Goal: Transaction & Acquisition: Purchase product/service

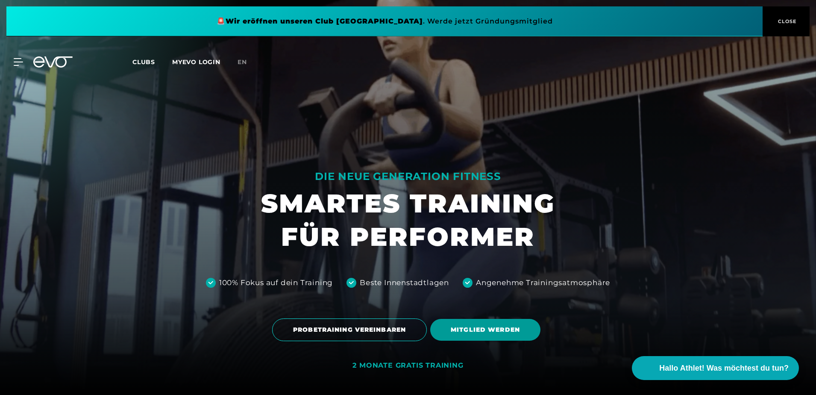
click at [486, 327] on span "MITGLIED WERDEN" at bounding box center [484, 329] width 69 height 9
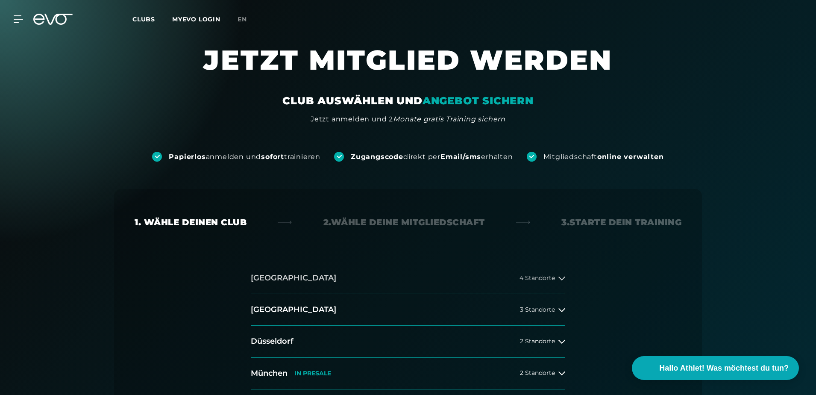
click at [545, 276] on span "4 Standorte" at bounding box center [536, 278] width 35 height 6
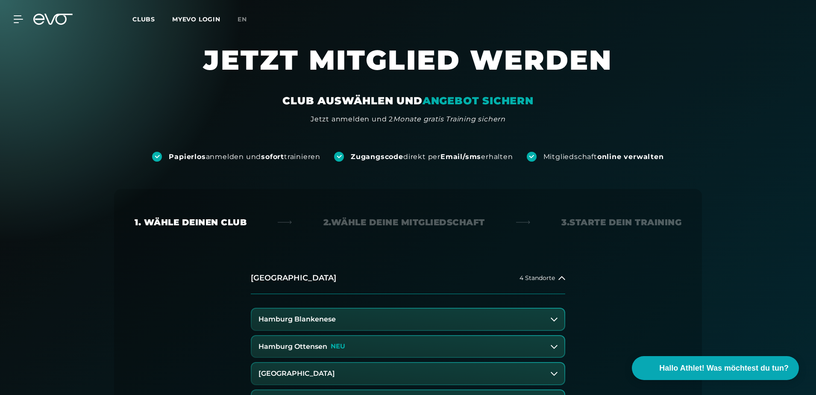
scroll to position [171, 0]
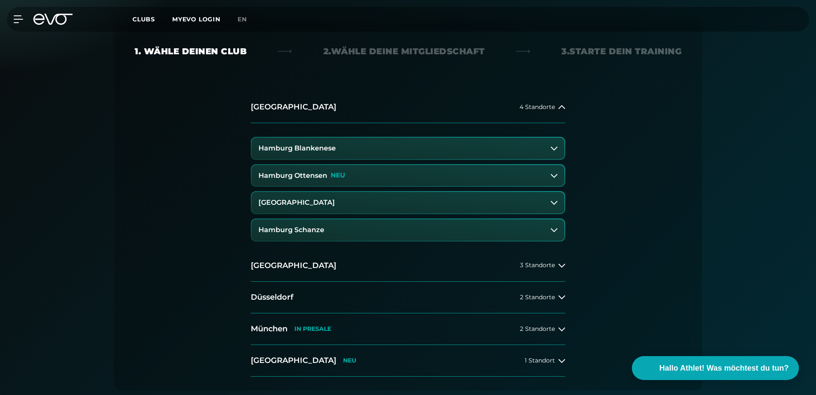
click at [326, 231] on button "Hamburg Schanze" at bounding box center [408, 229] width 313 height 21
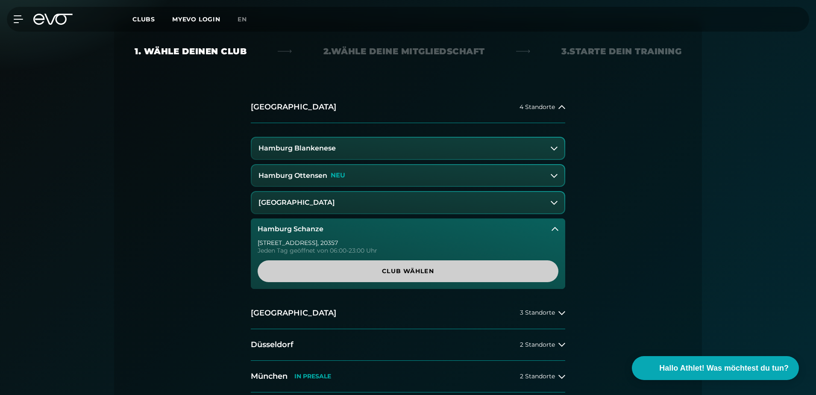
click at [391, 272] on span "Club wählen" at bounding box center [408, 270] width 260 height 9
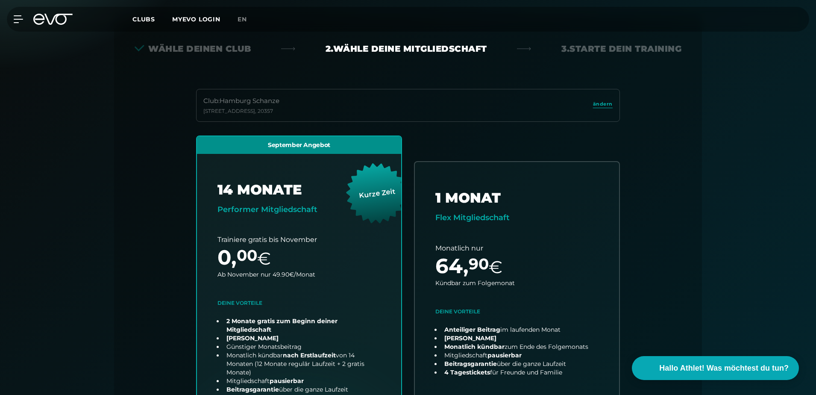
scroll to position [256, 0]
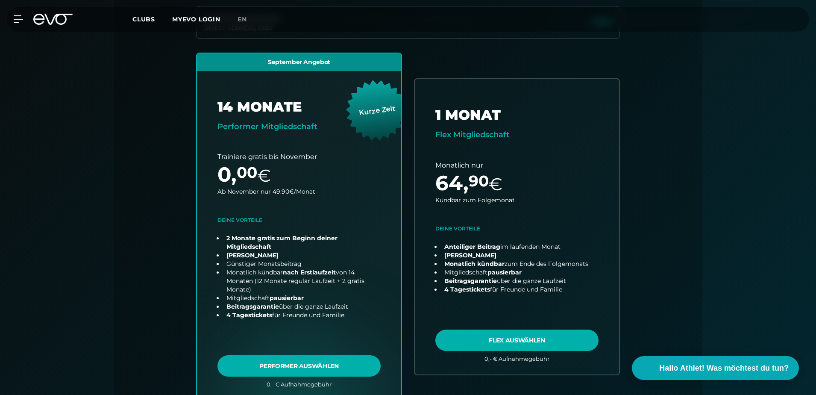
click at [114, 184] on div "Wähle deinen Club 2. Wähle deine Mitgliedschaft 3. Starte dein Training Club : …" at bounding box center [407, 251] width 615 height 692
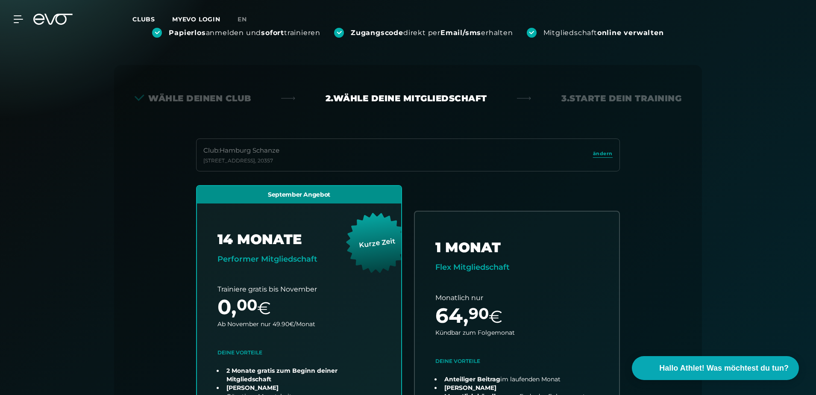
scroll to position [0, 0]
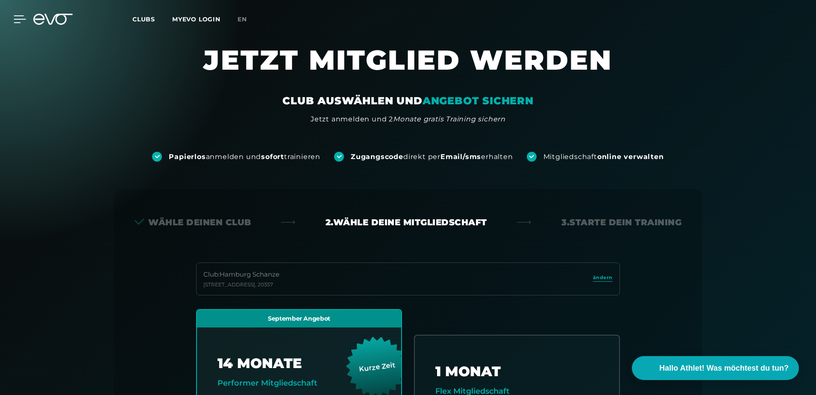
click at [20, 20] on icon at bounding box center [20, 19] width 12 height 8
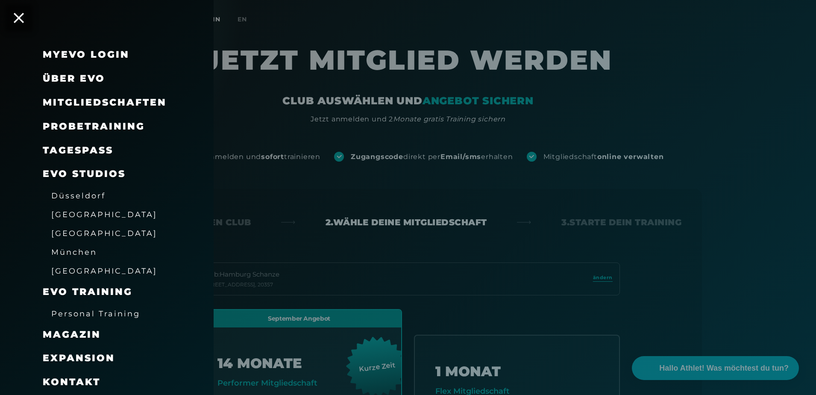
click at [81, 234] on span "[GEOGRAPHIC_DATA]" at bounding box center [104, 232] width 106 height 9
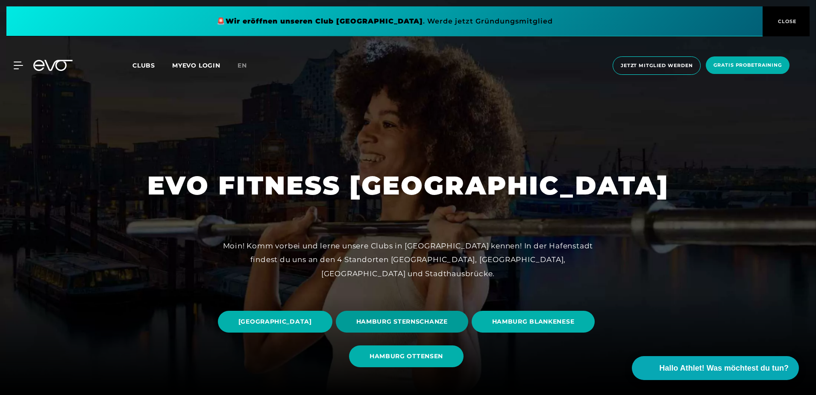
click at [448, 325] on span "HAMBURG STERNSCHANZE" at bounding box center [401, 321] width 91 height 9
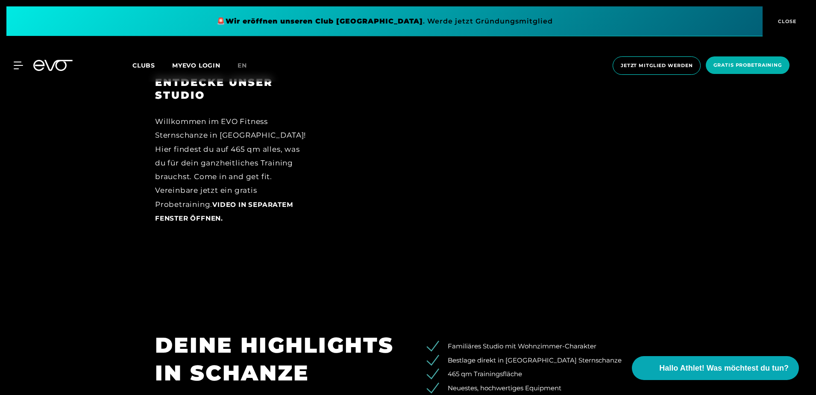
scroll to position [1025, 0]
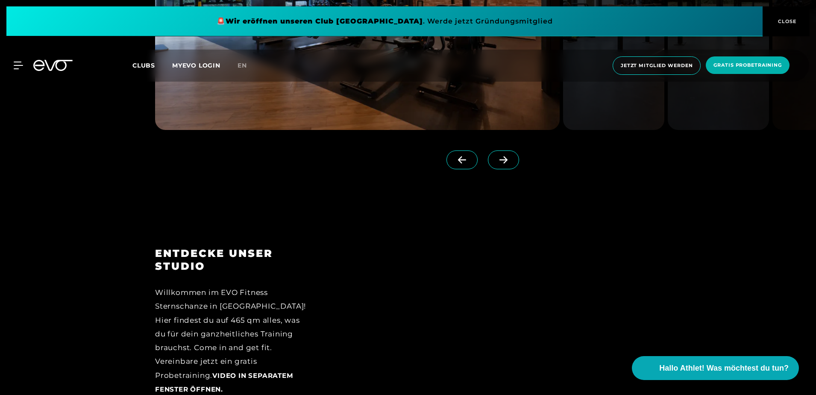
click at [496, 163] on icon at bounding box center [503, 160] width 15 height 8
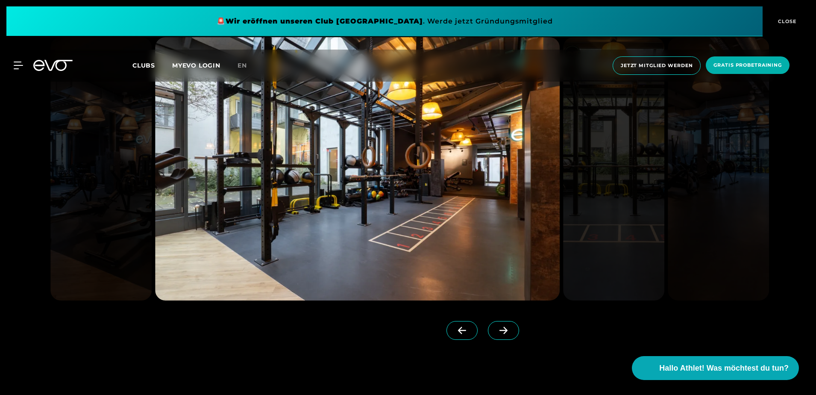
scroll to position [854, 0]
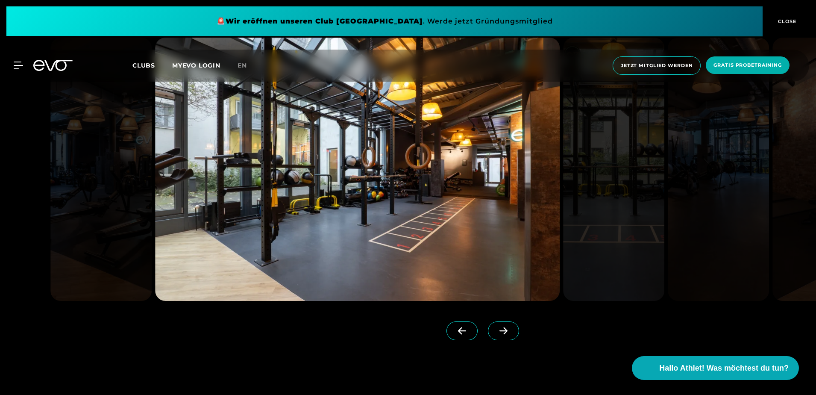
click at [496, 329] on icon at bounding box center [503, 331] width 15 height 8
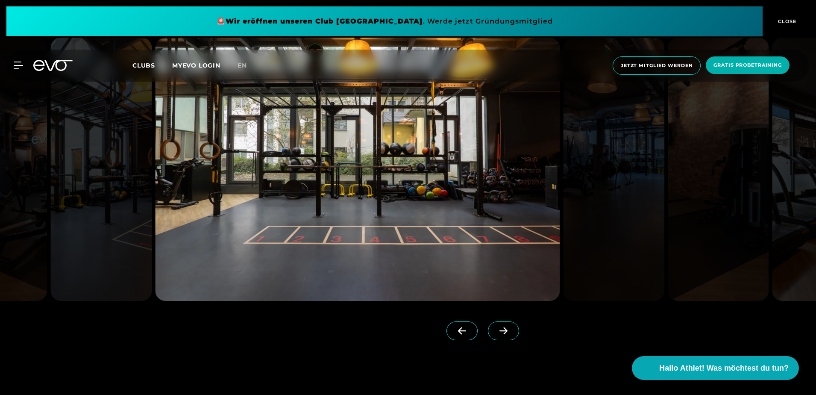
click at [496, 329] on icon at bounding box center [503, 331] width 15 height 8
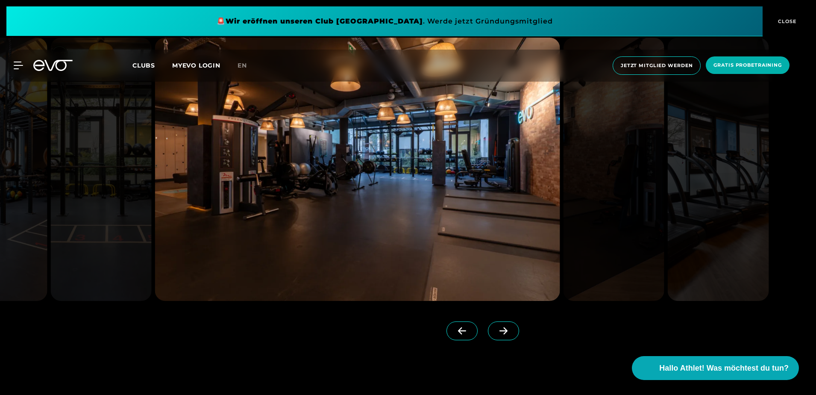
click at [496, 329] on icon at bounding box center [503, 331] width 15 height 8
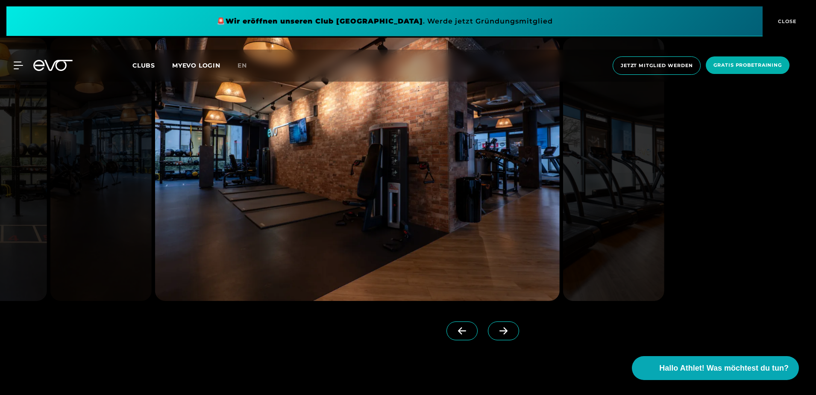
click at [496, 329] on icon at bounding box center [503, 331] width 15 height 8
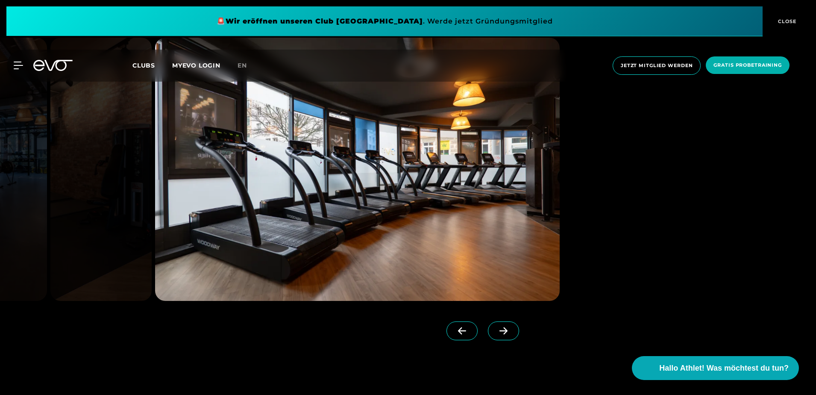
click at [500, 333] on span at bounding box center [503, 330] width 31 height 19
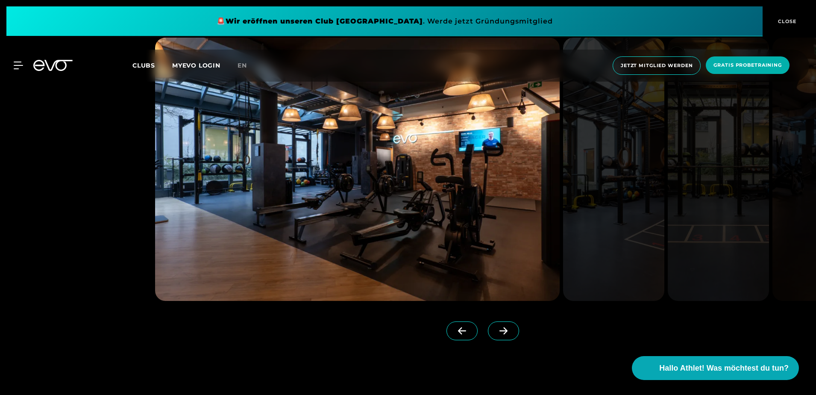
click at [500, 333] on span at bounding box center [503, 330] width 31 height 19
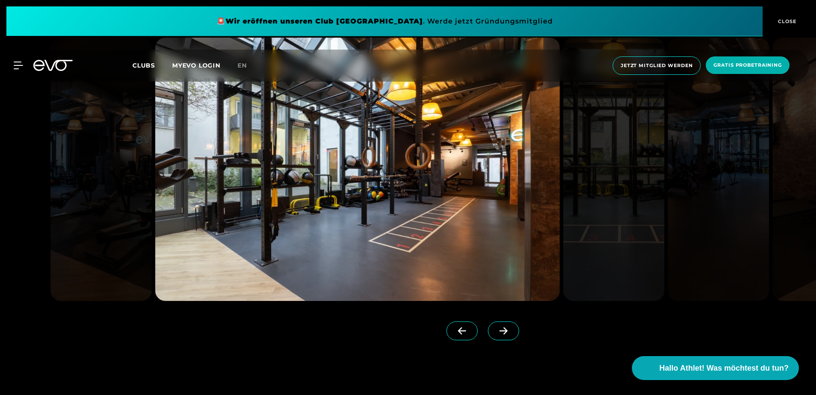
click at [500, 333] on span at bounding box center [503, 330] width 31 height 19
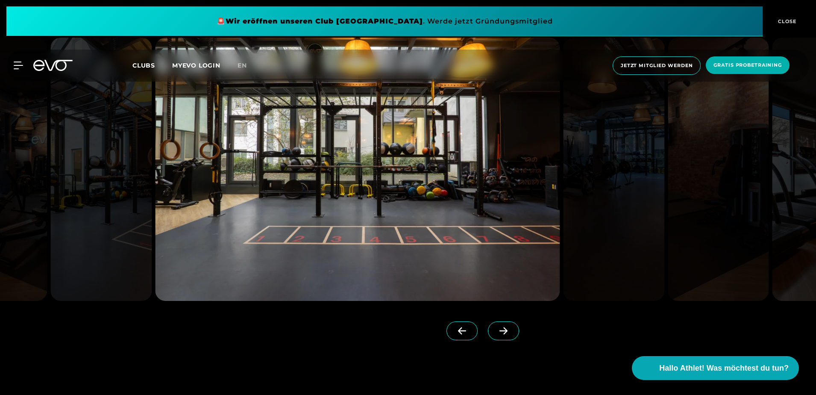
click at [500, 333] on span at bounding box center [503, 330] width 31 height 19
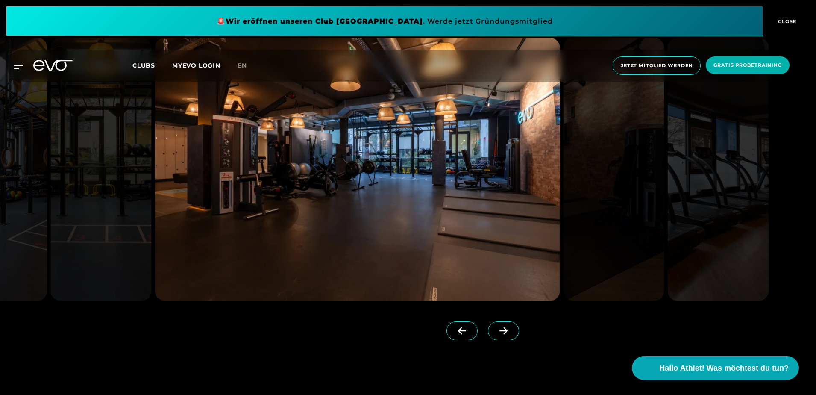
click at [500, 333] on span at bounding box center [503, 330] width 31 height 19
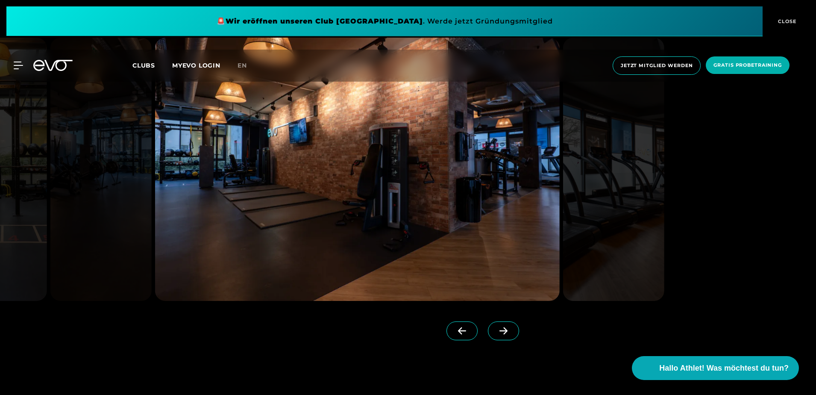
click at [500, 333] on span at bounding box center [503, 330] width 31 height 19
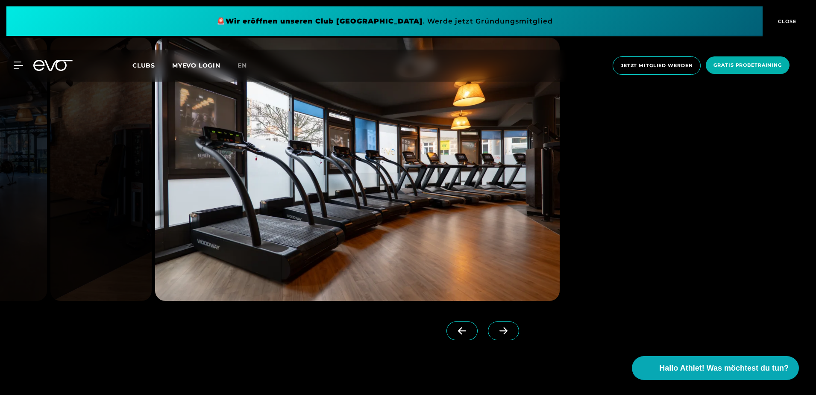
click at [500, 333] on span at bounding box center [503, 330] width 31 height 19
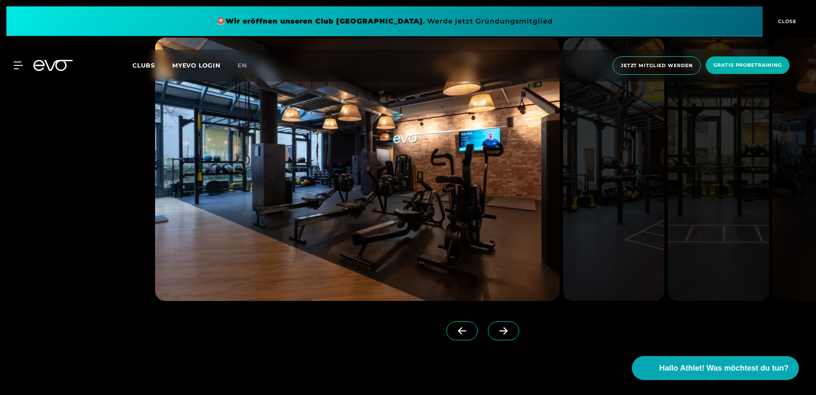
click at [500, 333] on span at bounding box center [503, 330] width 31 height 19
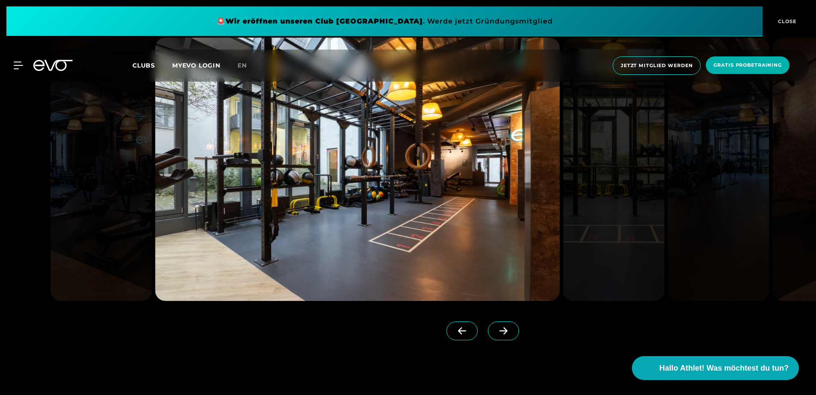
click at [500, 333] on span at bounding box center [503, 330] width 31 height 19
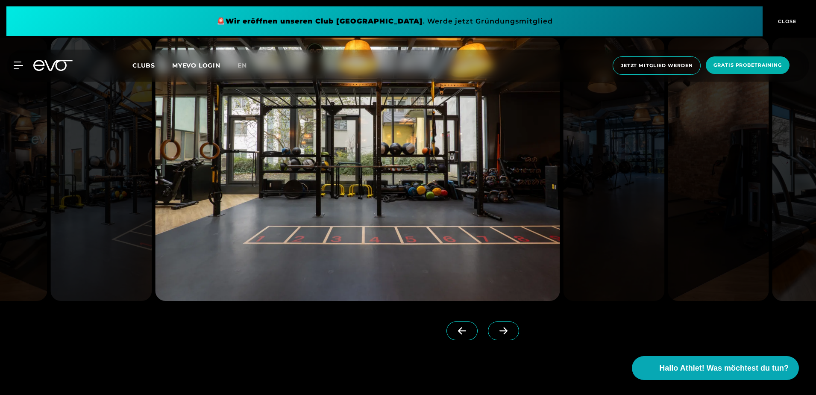
click at [500, 333] on span at bounding box center [503, 330] width 31 height 19
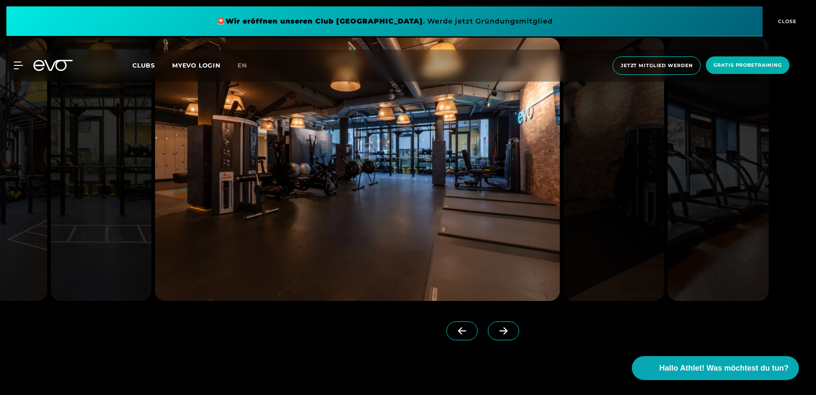
click at [500, 333] on span at bounding box center [503, 330] width 31 height 19
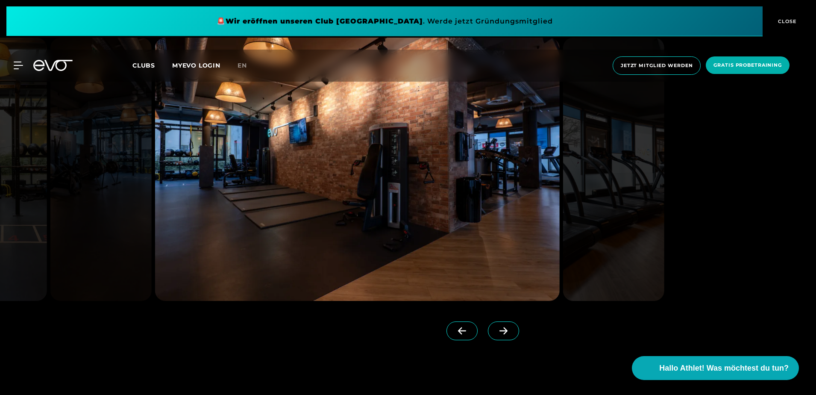
click at [500, 333] on span at bounding box center [503, 330] width 31 height 19
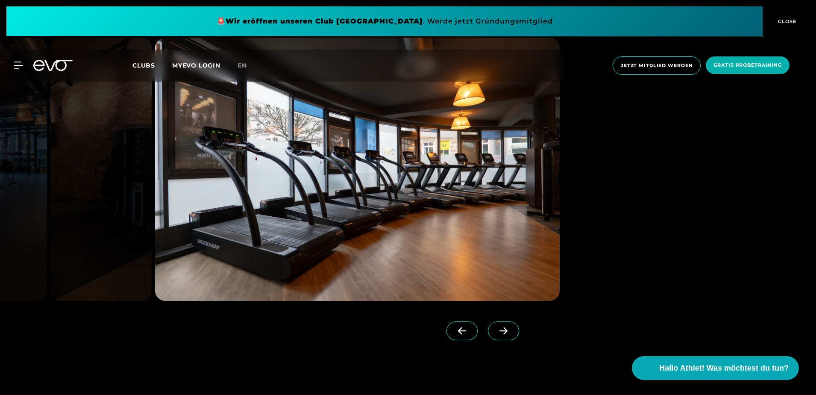
click at [500, 333] on span at bounding box center [503, 330] width 31 height 19
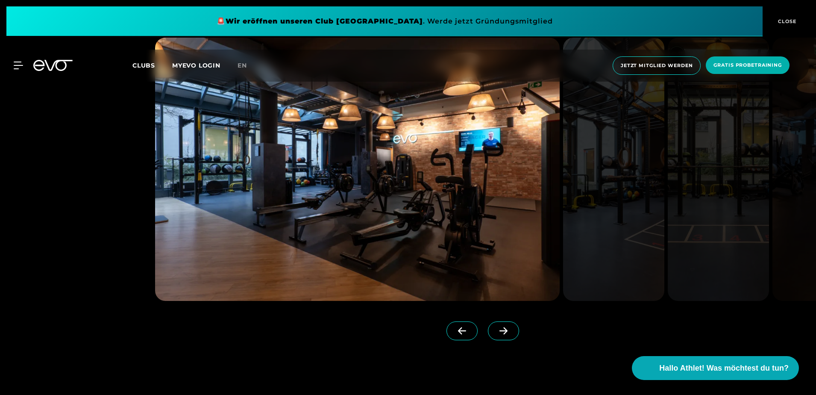
click at [496, 334] on icon at bounding box center [503, 331] width 15 height 8
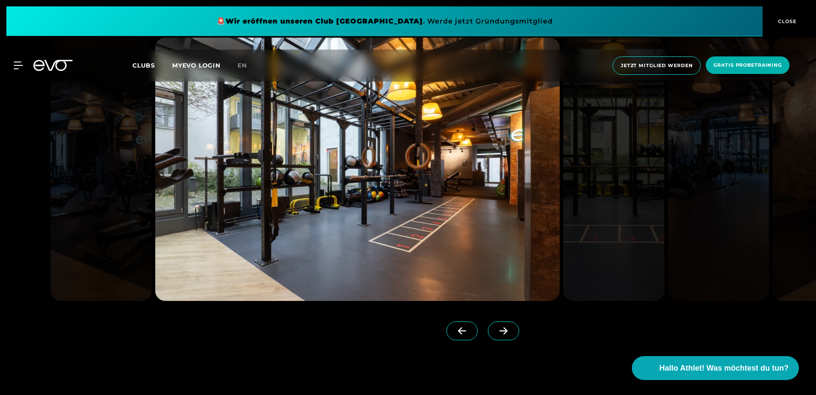
click at [496, 334] on icon at bounding box center [503, 331] width 15 height 8
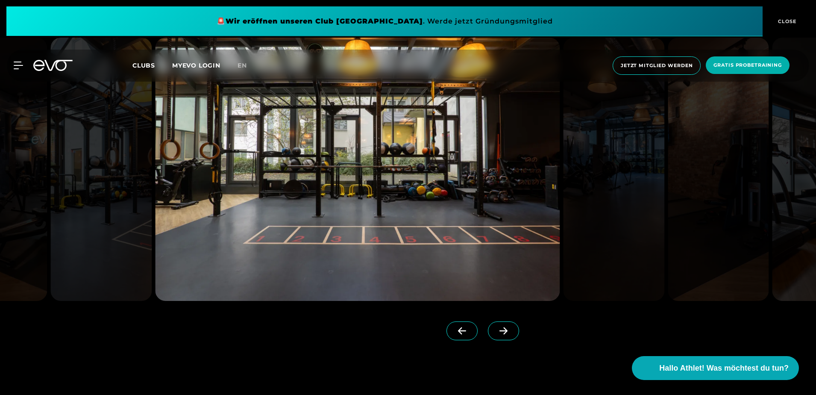
click at [496, 334] on icon at bounding box center [503, 331] width 15 height 8
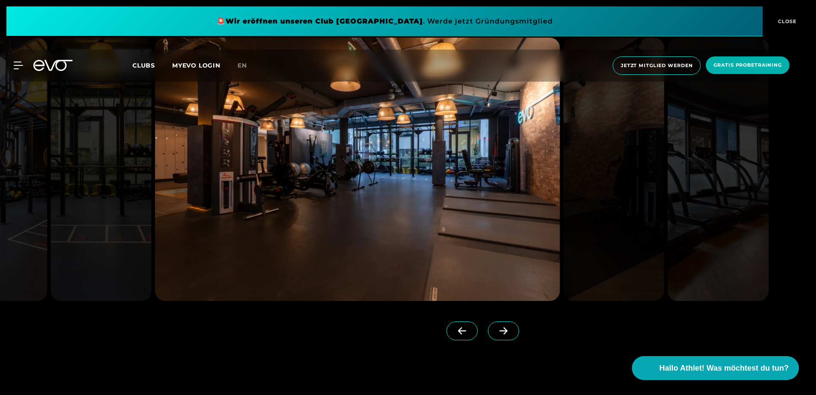
click at [496, 334] on icon at bounding box center [503, 331] width 15 height 8
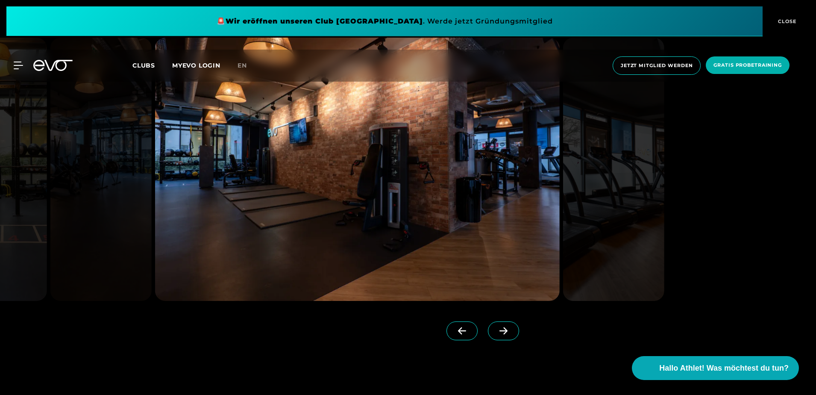
click at [496, 334] on icon at bounding box center [503, 331] width 15 height 8
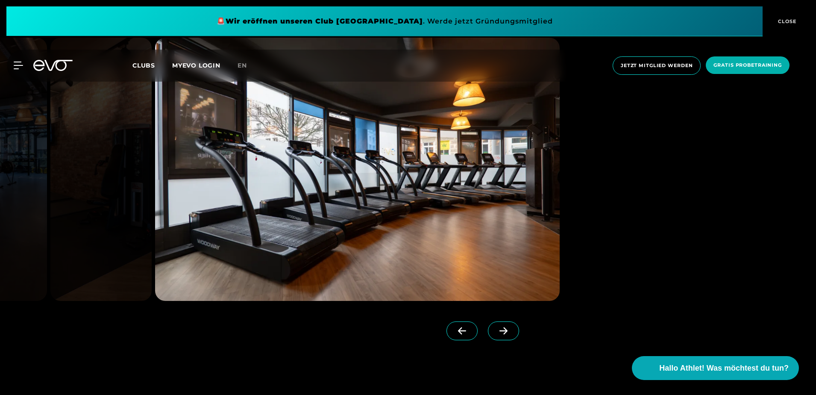
click at [496, 334] on icon at bounding box center [503, 331] width 15 height 8
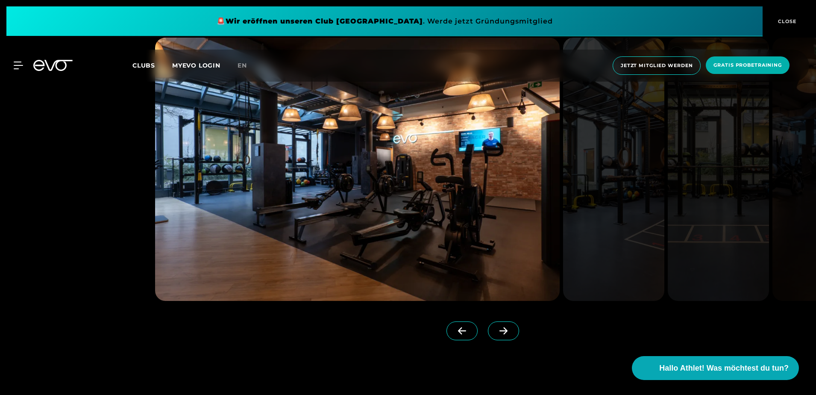
click at [789, 22] on span "CLOSE" at bounding box center [785, 22] width 21 height 8
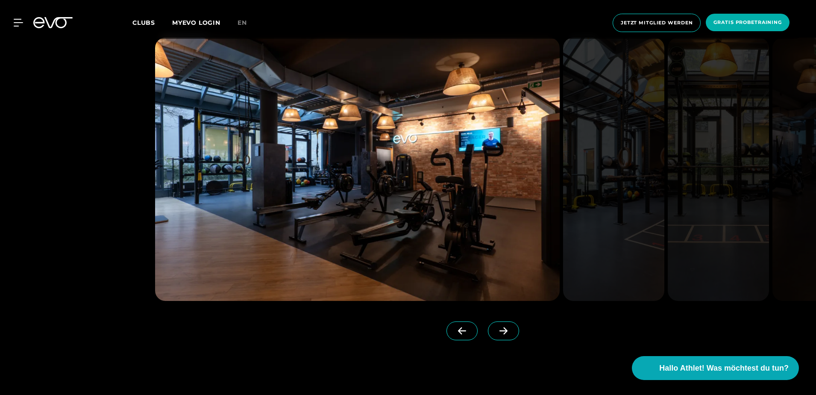
click at [496, 334] on icon at bounding box center [503, 331] width 15 height 8
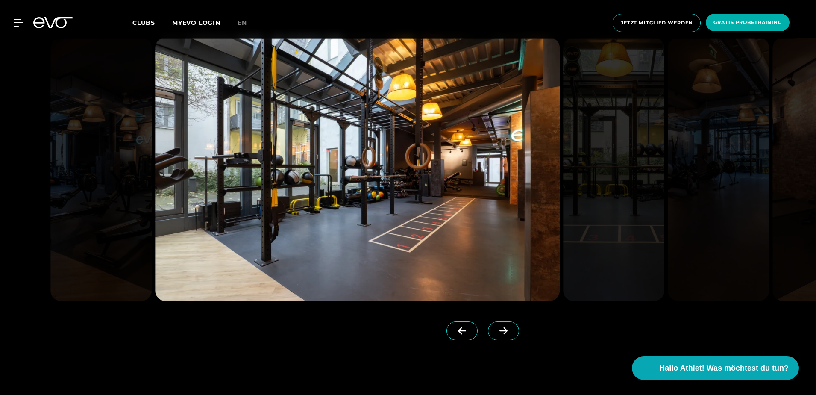
click at [496, 332] on icon at bounding box center [503, 331] width 15 height 8
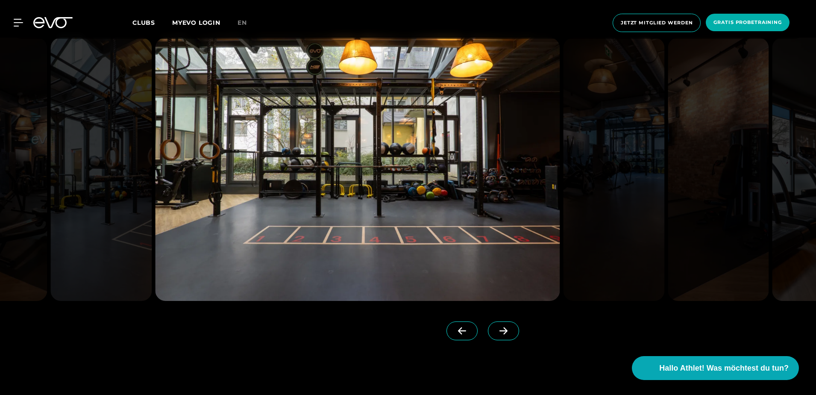
click at [496, 332] on icon at bounding box center [503, 331] width 15 height 8
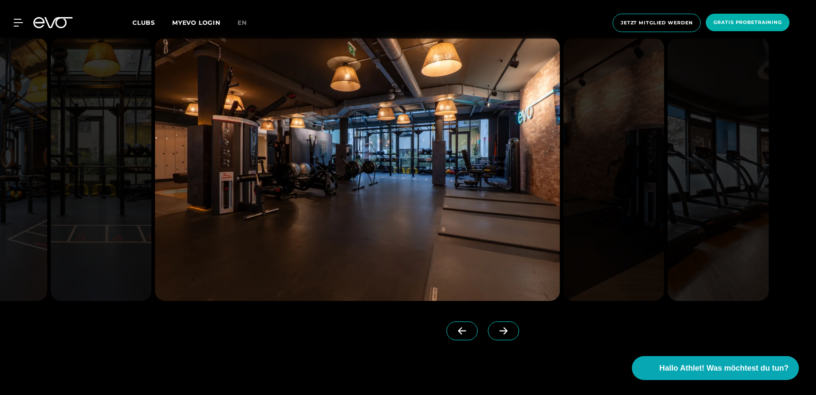
click at [496, 327] on icon at bounding box center [503, 331] width 15 height 8
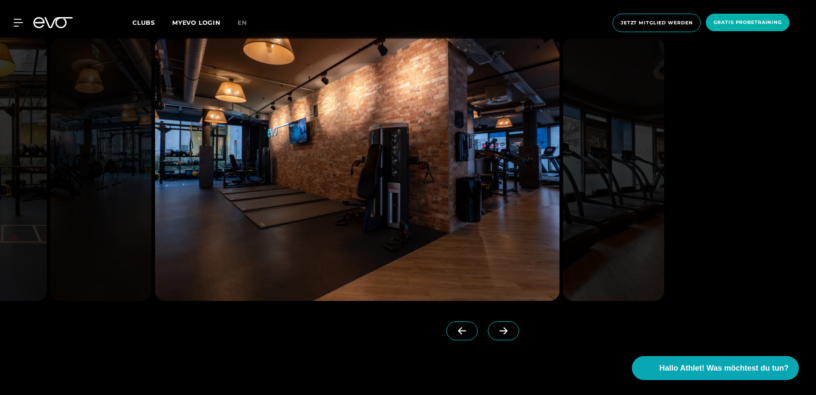
click at [496, 327] on icon at bounding box center [503, 331] width 15 height 8
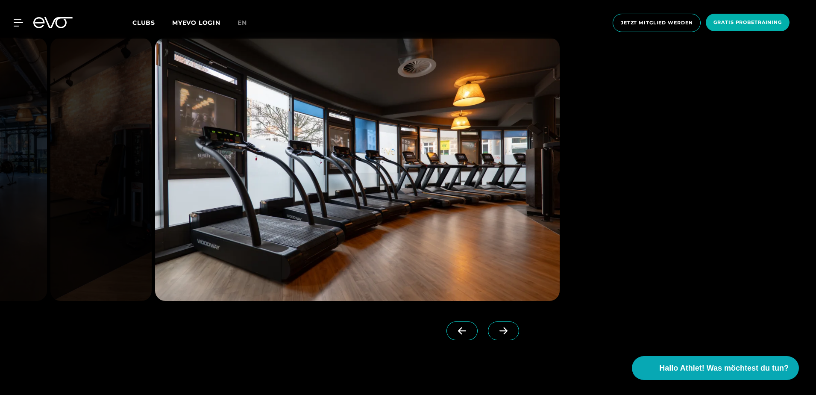
click at [496, 327] on icon at bounding box center [503, 331] width 15 height 8
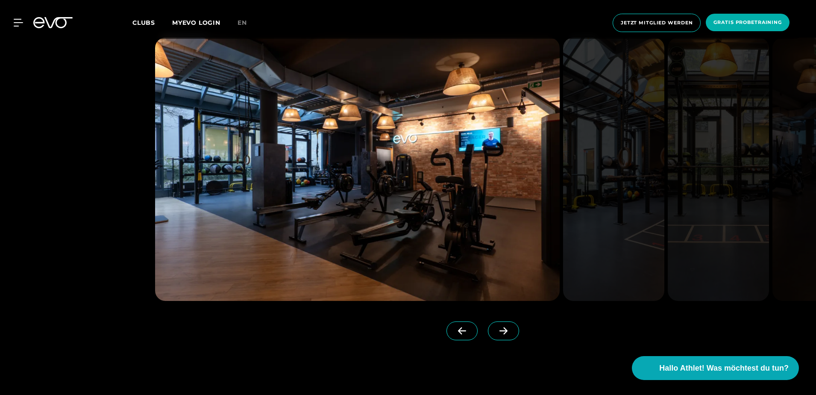
click at [496, 327] on icon at bounding box center [503, 331] width 15 height 8
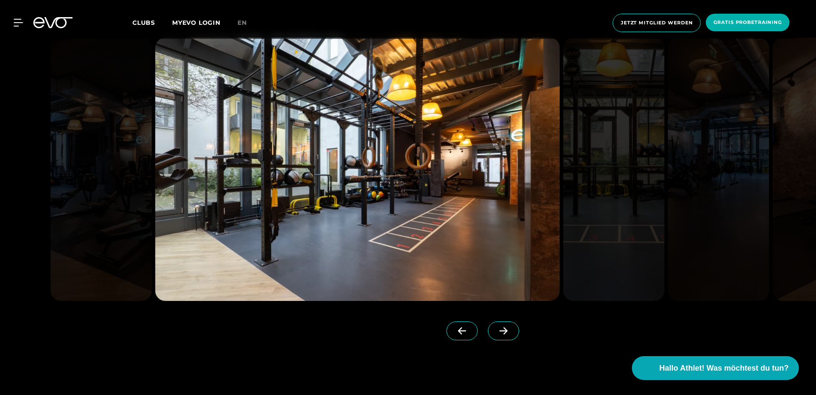
click at [496, 327] on icon at bounding box center [503, 331] width 15 height 8
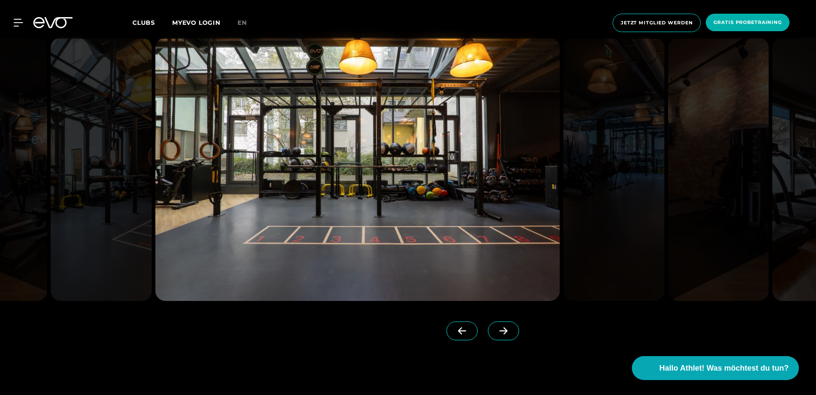
click at [496, 328] on icon at bounding box center [503, 331] width 15 height 8
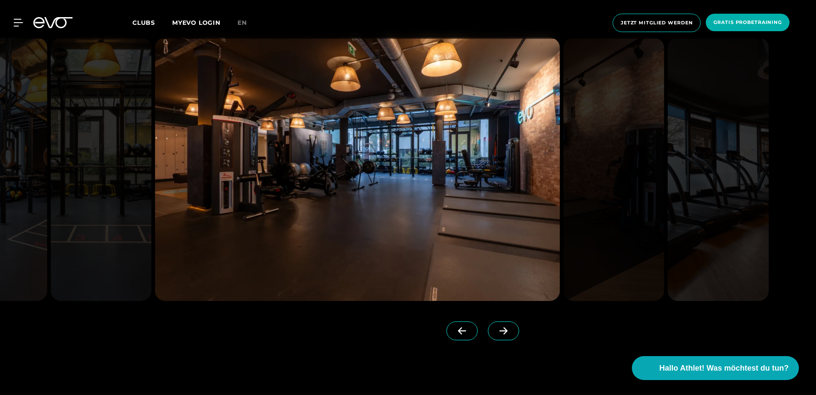
click at [500, 333] on span at bounding box center [503, 330] width 31 height 19
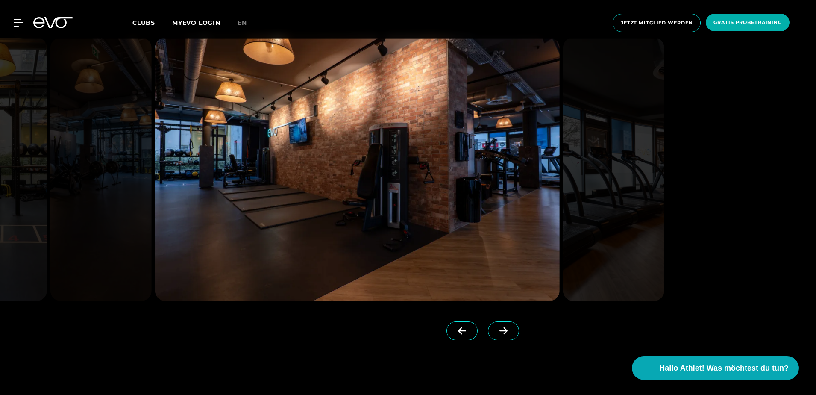
click at [500, 333] on span at bounding box center [503, 330] width 31 height 19
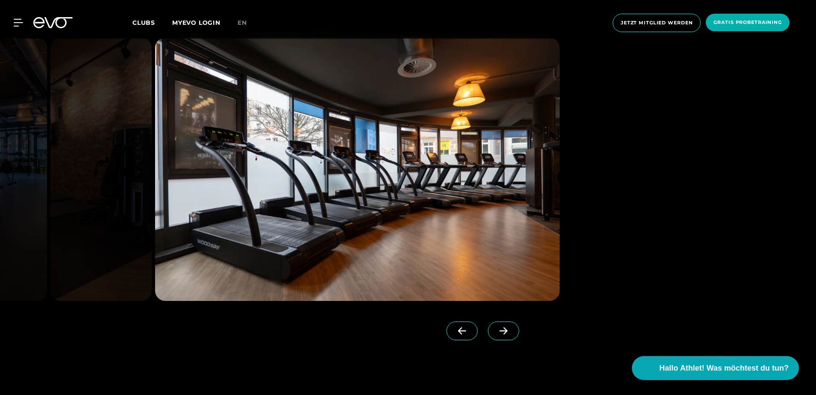
click at [500, 333] on span at bounding box center [503, 330] width 31 height 19
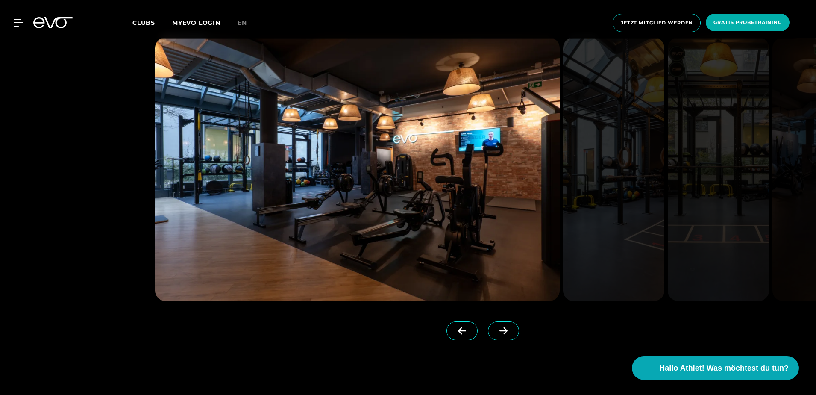
click at [500, 333] on span at bounding box center [503, 330] width 31 height 19
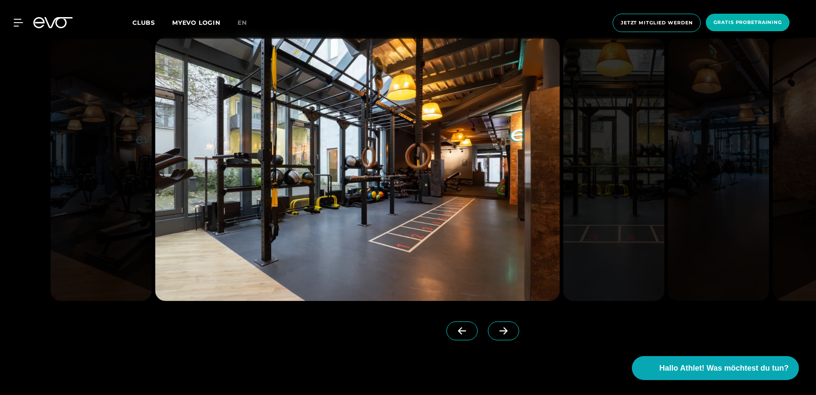
click at [713, 184] on img at bounding box center [717, 169] width 101 height 263
click at [7, 19] on div at bounding box center [13, 23] width 26 height 8
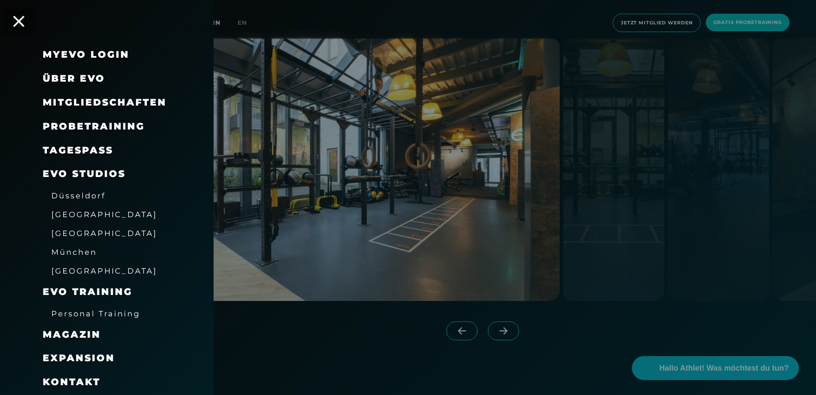
click at [18, 22] on icon at bounding box center [18, 21] width 11 height 11
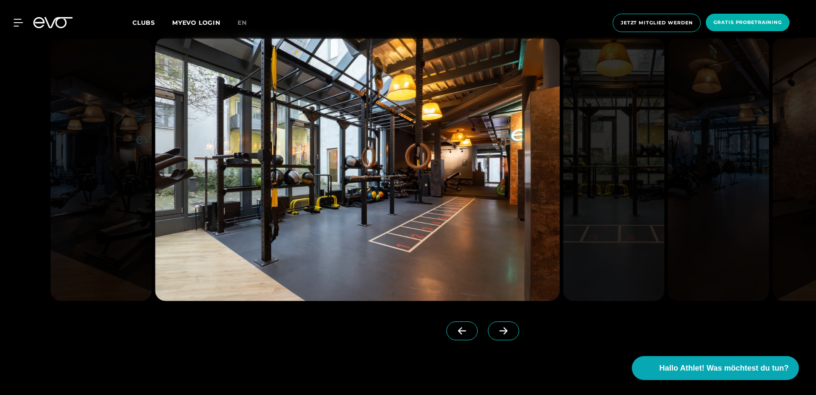
click at [498, 334] on span at bounding box center [503, 330] width 31 height 19
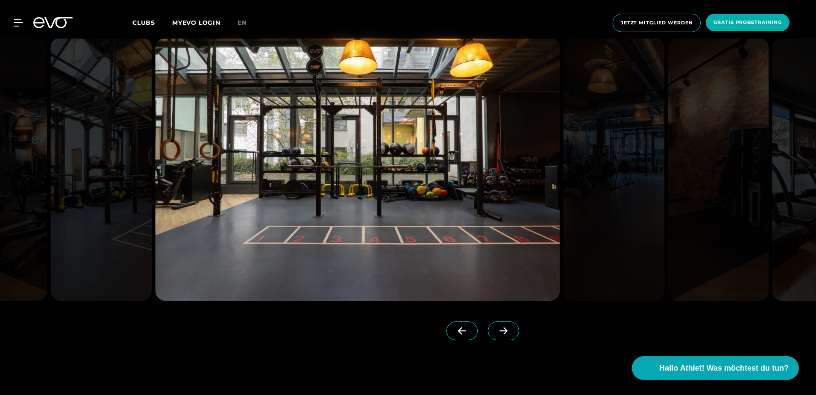
click at [498, 334] on span at bounding box center [503, 330] width 31 height 19
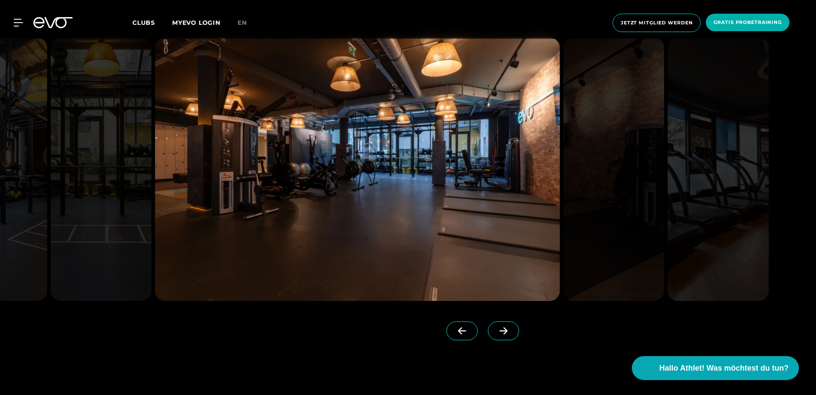
click at [498, 334] on span at bounding box center [503, 330] width 31 height 19
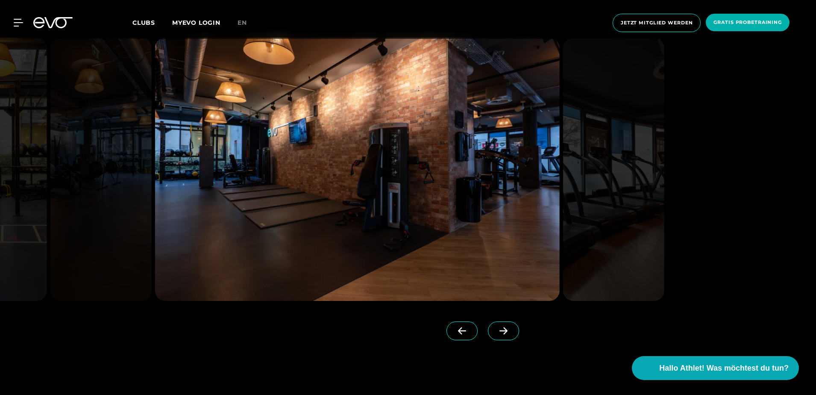
click at [498, 334] on span at bounding box center [503, 330] width 31 height 19
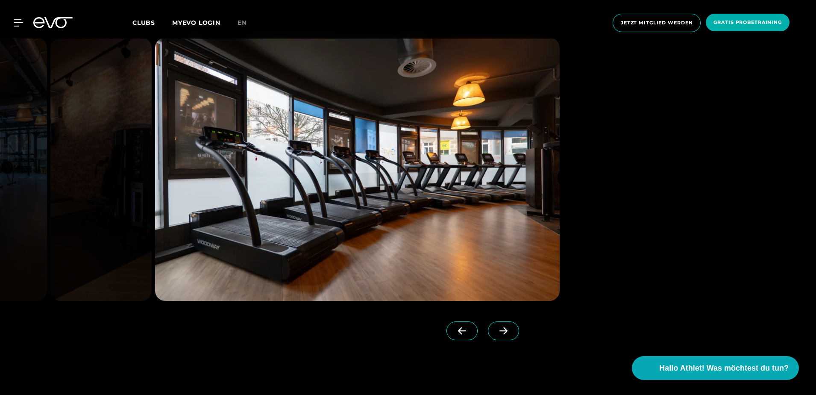
click at [498, 334] on span at bounding box center [503, 330] width 31 height 19
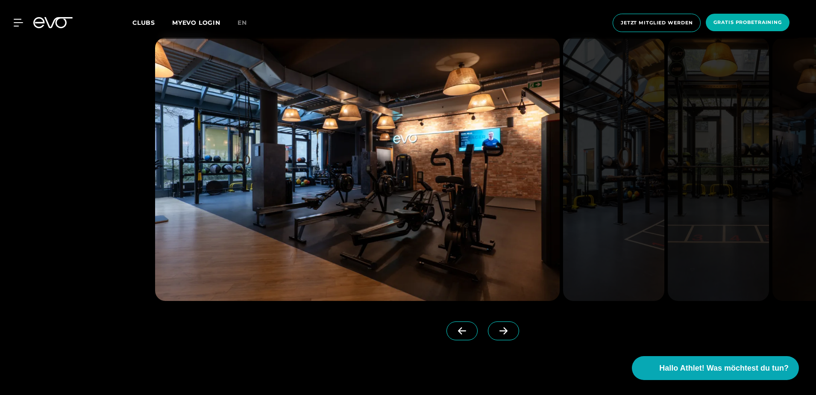
click at [498, 334] on span at bounding box center [503, 330] width 31 height 19
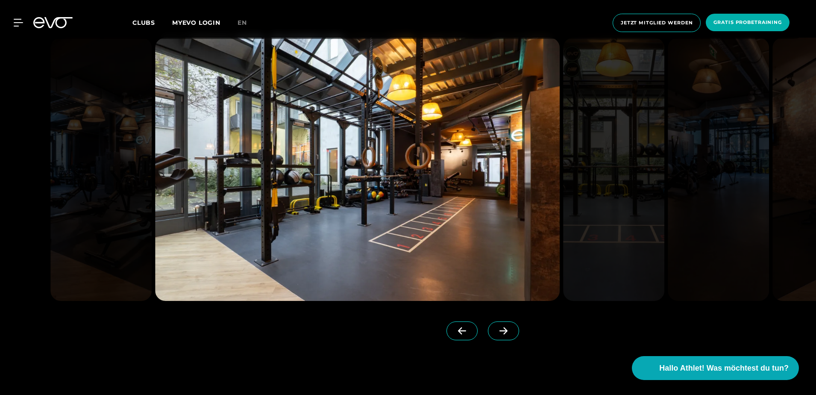
click at [498, 334] on span at bounding box center [503, 330] width 31 height 19
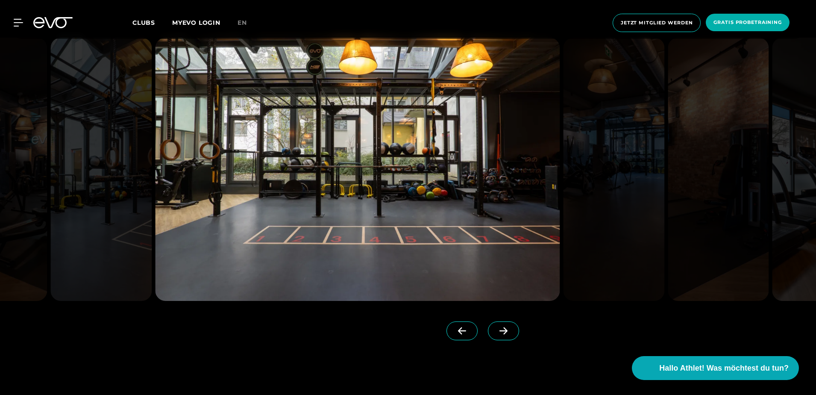
click at [498, 334] on span at bounding box center [503, 330] width 31 height 19
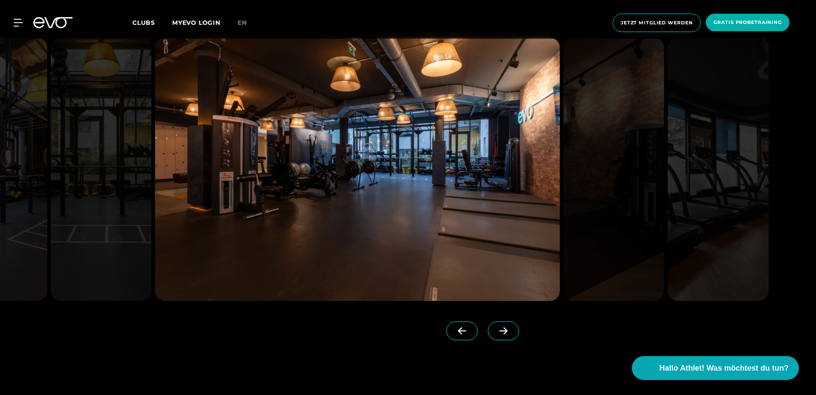
click at [569, 343] on div at bounding box center [407, 197] width 529 height 318
click at [563, 352] on div at bounding box center [407, 197] width 529 height 318
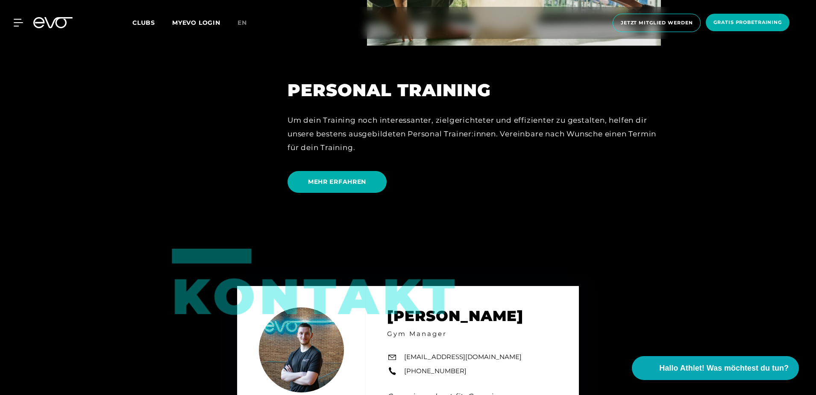
scroll to position [2349, 0]
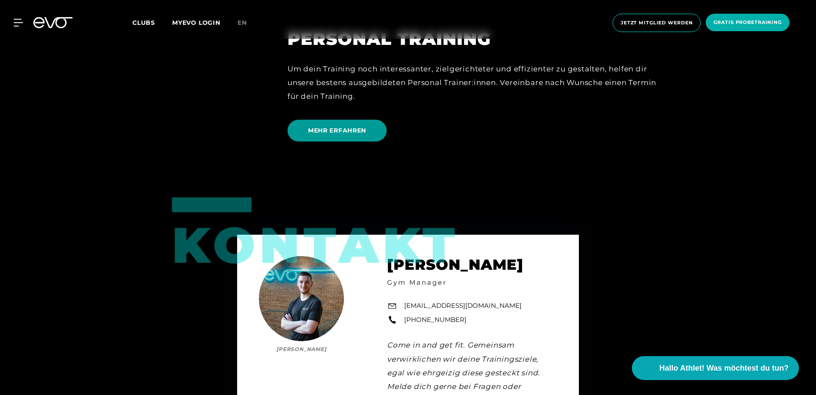
click at [353, 127] on span "MEHR ERFAHREN" at bounding box center [337, 130] width 58 height 9
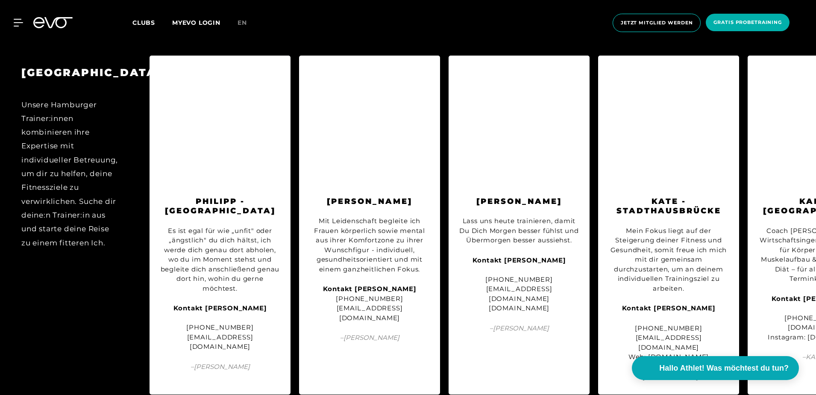
scroll to position [1922, 0]
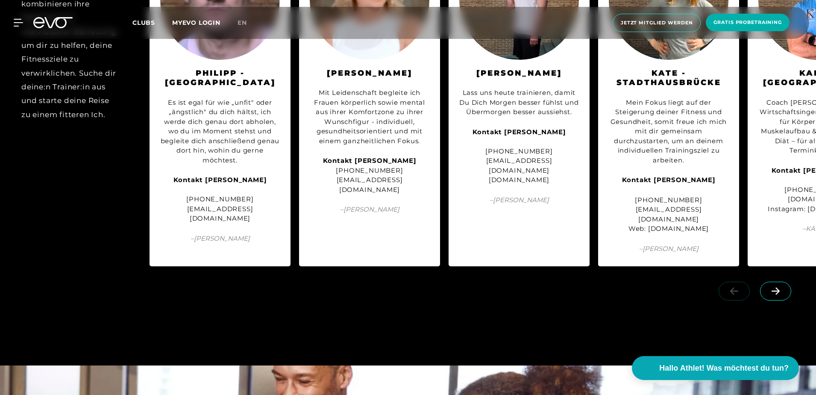
click at [770, 287] on icon at bounding box center [775, 291] width 15 height 8
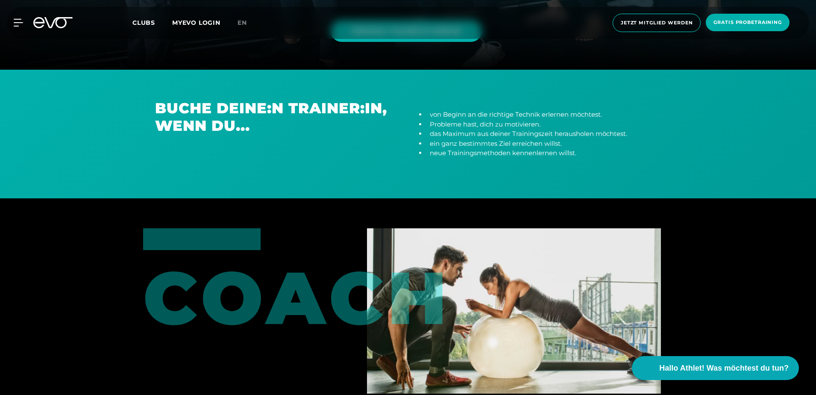
scroll to position [3288, 0]
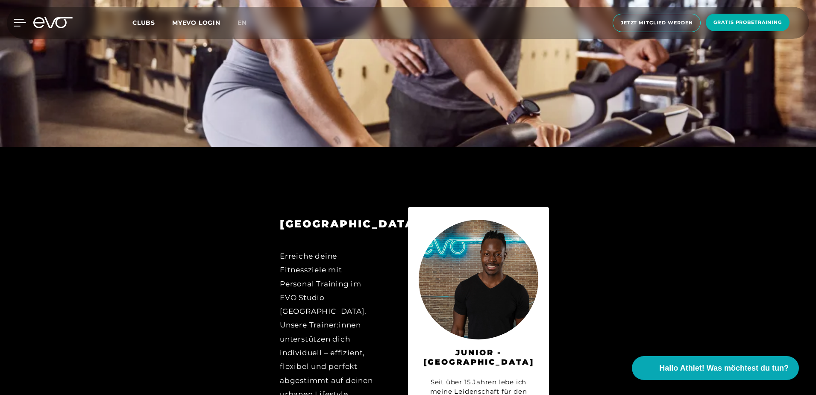
click at [23, 23] on icon at bounding box center [20, 23] width 12 height 8
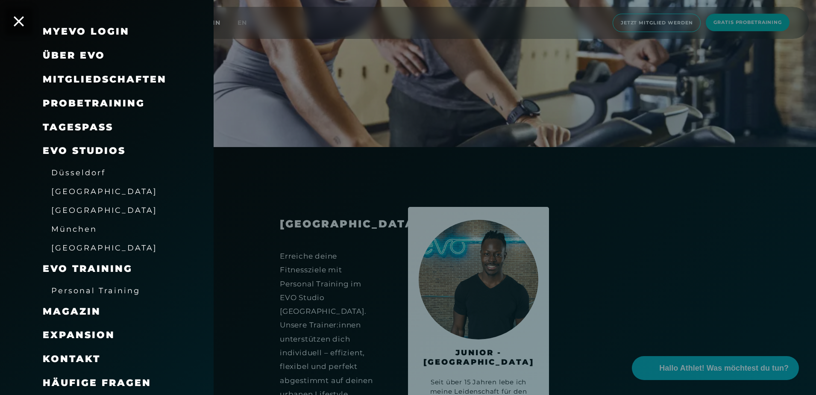
scroll to position [0, 0]
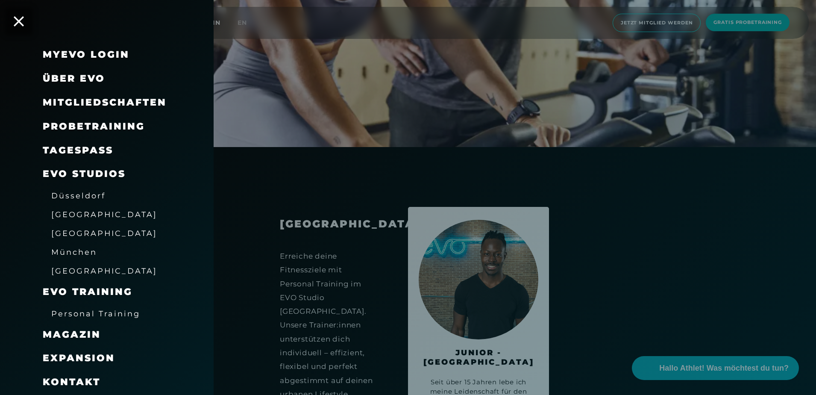
click at [82, 148] on link "TAGESPASS" at bounding box center [78, 150] width 70 height 12
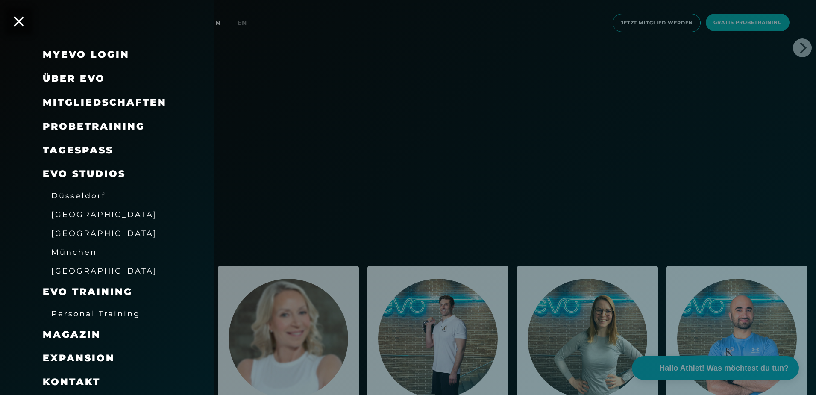
scroll to position [1495, 0]
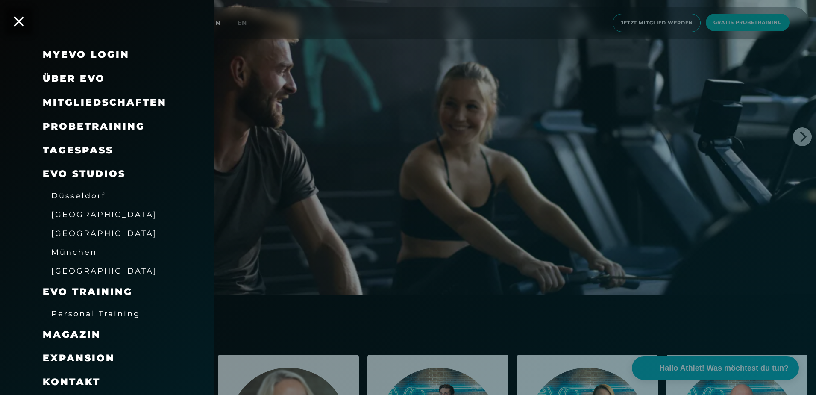
click at [43, 144] on link "TAGESPASS" at bounding box center [78, 150] width 70 height 12
